Goal: Task Accomplishment & Management: Manage account settings

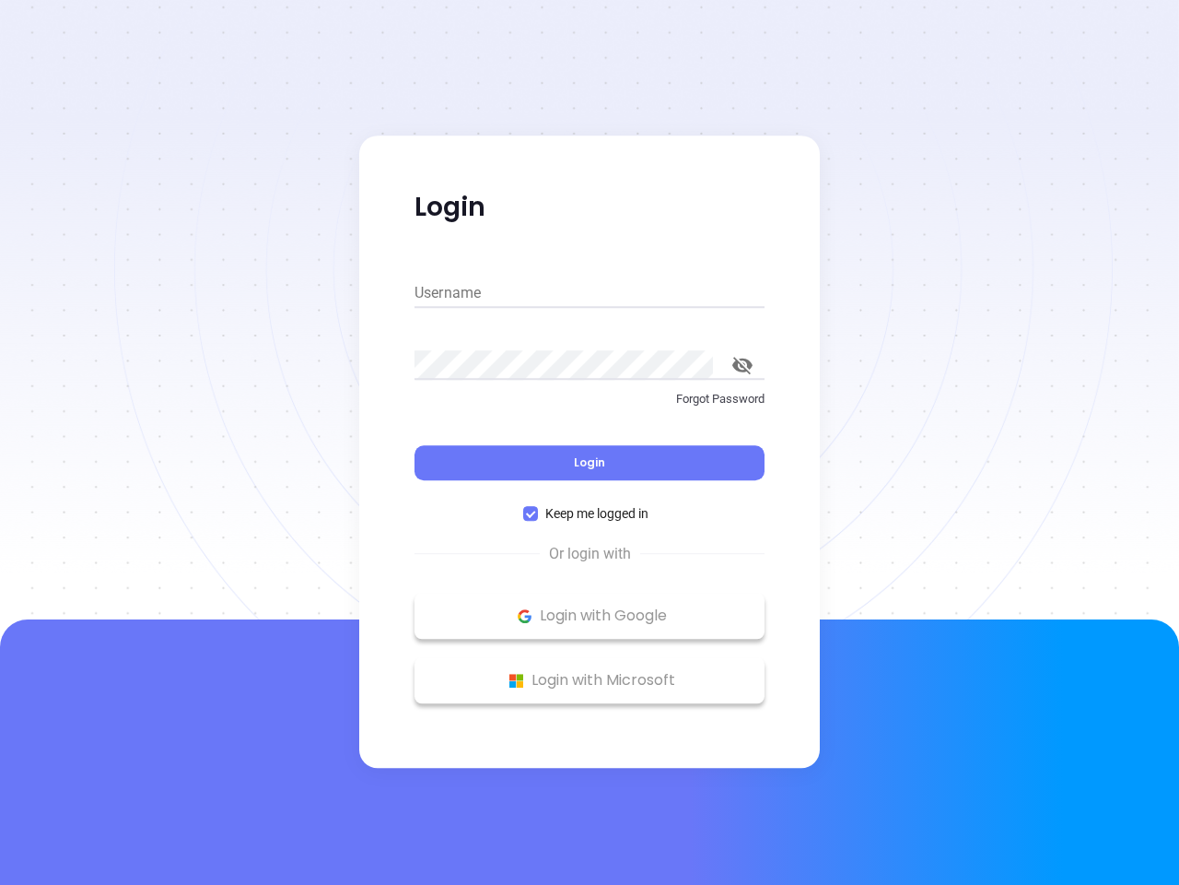
click at [590, 442] on div "Login" at bounding box center [590, 451] width 350 height 57
click at [590, 293] on input "Username" at bounding box center [590, 292] width 350 height 29
click at [743, 365] on icon "toggle password visibility" at bounding box center [742, 366] width 20 height 18
click at [590, 463] on span "Login" at bounding box center [589, 462] width 31 height 16
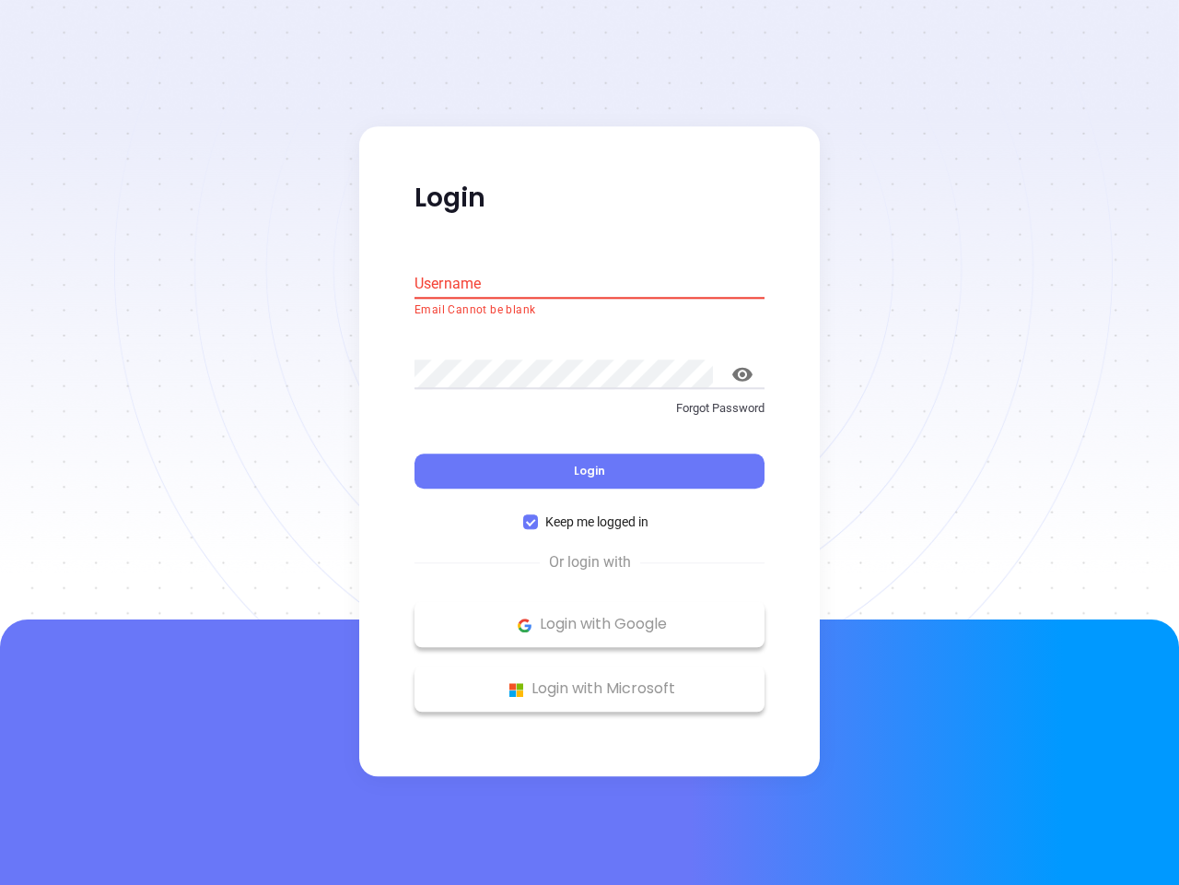
click at [590, 513] on span "Keep me logged in" at bounding box center [597, 522] width 118 height 20
click at [538, 515] on input "Keep me logged in" at bounding box center [530, 522] width 15 height 15
checkbox input "false"
click at [590, 615] on p "Login with Google" at bounding box center [590, 625] width 332 height 28
click at [590, 680] on p "Login with Microsoft" at bounding box center [590, 689] width 332 height 28
